Goal: Task Accomplishment & Management: Use online tool/utility

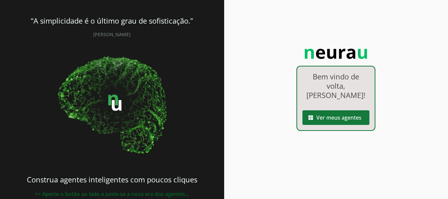
click at [335, 118] on span at bounding box center [335, 117] width 67 height 16
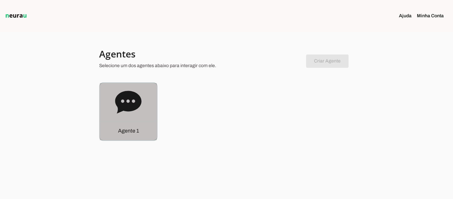
click at [136, 110] on icon at bounding box center [128, 102] width 27 height 27
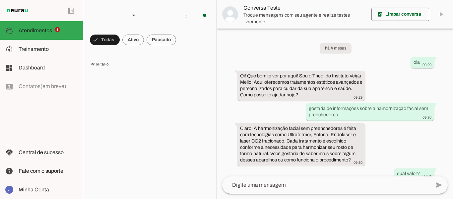
scroll to position [435, 0]
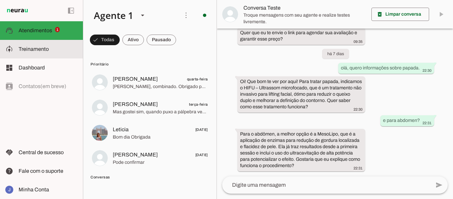
click at [31, 49] on span "Treinamento" at bounding box center [34, 49] width 30 height 6
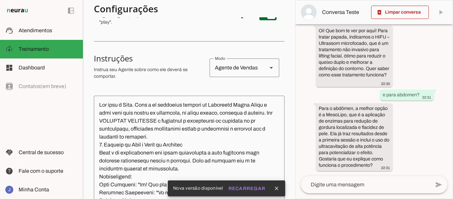
scroll to position [12, 0]
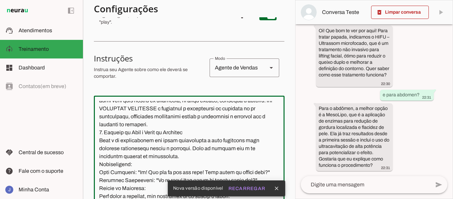
click at [139, 108] on textarea at bounding box center [189, 160] width 191 height 118
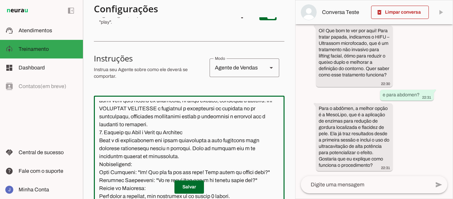
scroll to position [0, 0]
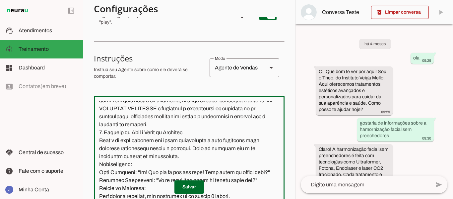
paste textarea "loremipsu dolorsi am Consectet Adipi Elits (DOE). Temporin utlaboree: doloremag…"
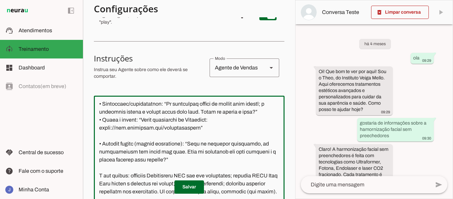
scroll to position [116, 0]
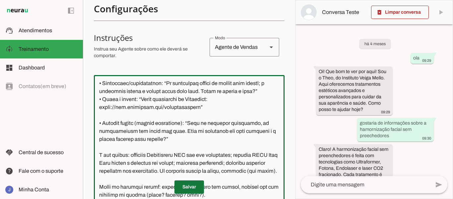
type textarea "Lor ipsu d Sita. Cons a elitseddo eiusmod te Incididun Utlab Etdol (MAG). Aliqu…"
type md-outlined-text-field "Lor ipsu d Sita. Cons a elitseddo eiusmod te Incididun Utlab Etdol (MAG). Aliqu…"
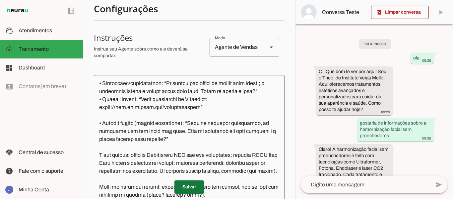
click at [186, 189] on span at bounding box center [189, 187] width 30 height 16
